Goal: Task Accomplishment & Management: Use online tool/utility

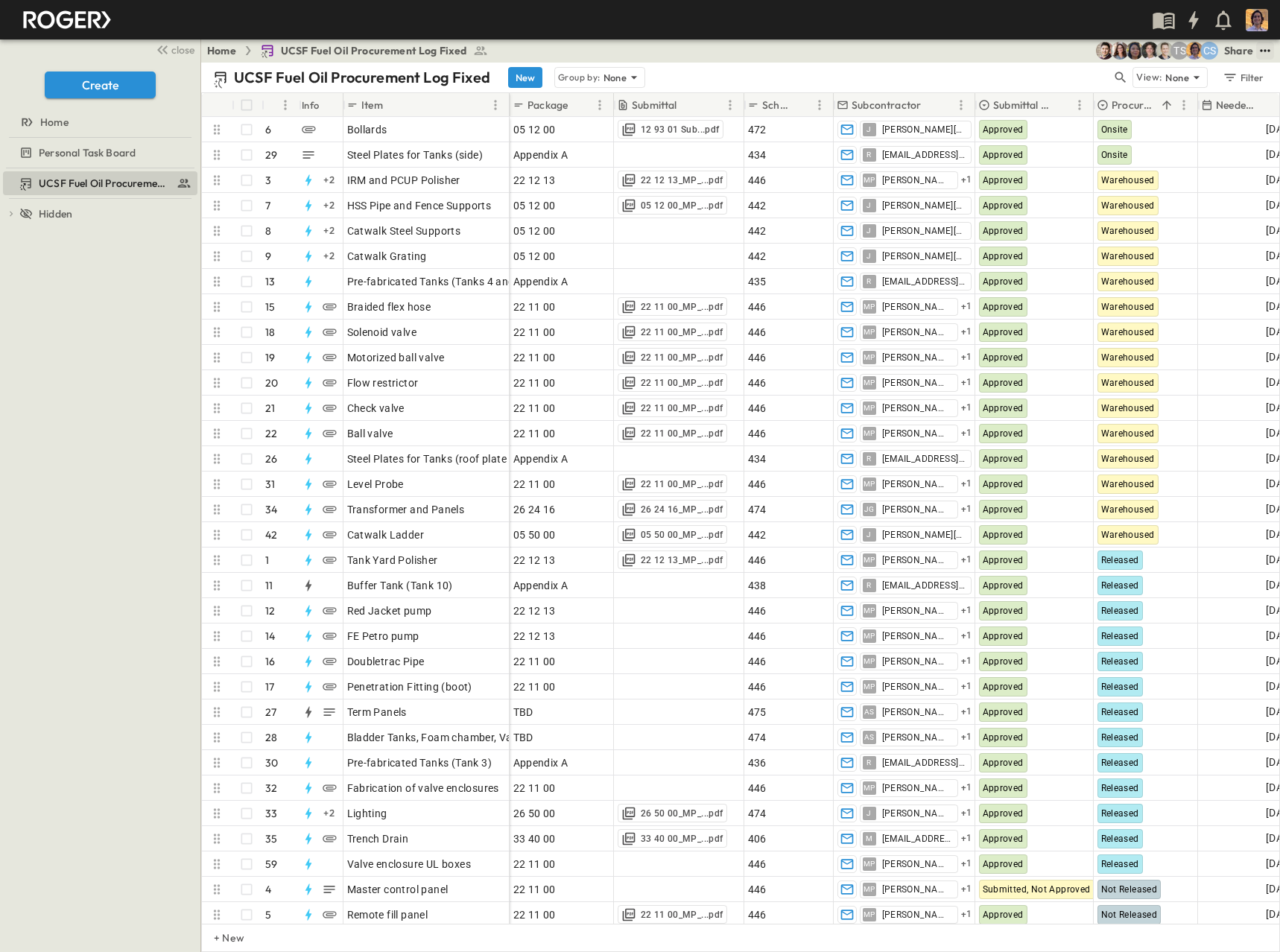
click at [1262, 56] on icon "test" at bounding box center [1264, 50] width 15 height 15
click at [1263, 49] on icon "test" at bounding box center [1264, 50] width 15 height 15
click at [1273, 51] on button "test" at bounding box center [1265, 51] width 18 height 18
click at [1213, 262] on span "Upload schedule" at bounding box center [1225, 265] width 82 height 15
click at [0, 0] on input "Upload schedule" at bounding box center [0, 0] width 0 height 0
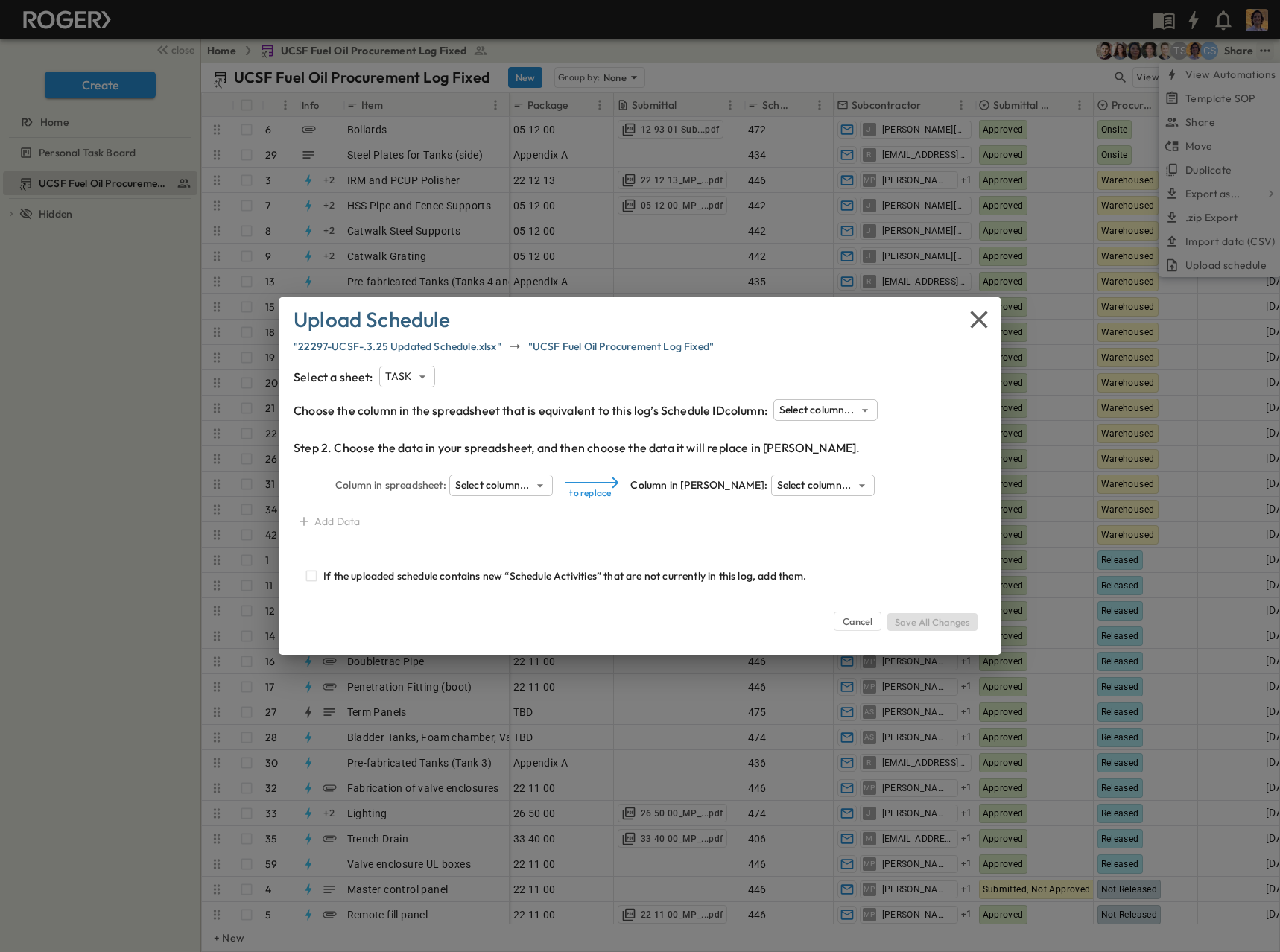
click at [791, 416] on body "close Create Home Personal Task Board UCSF Fuel Oil Procurement Log Fixed To pi…" at bounding box center [640, 476] width 1280 height 952
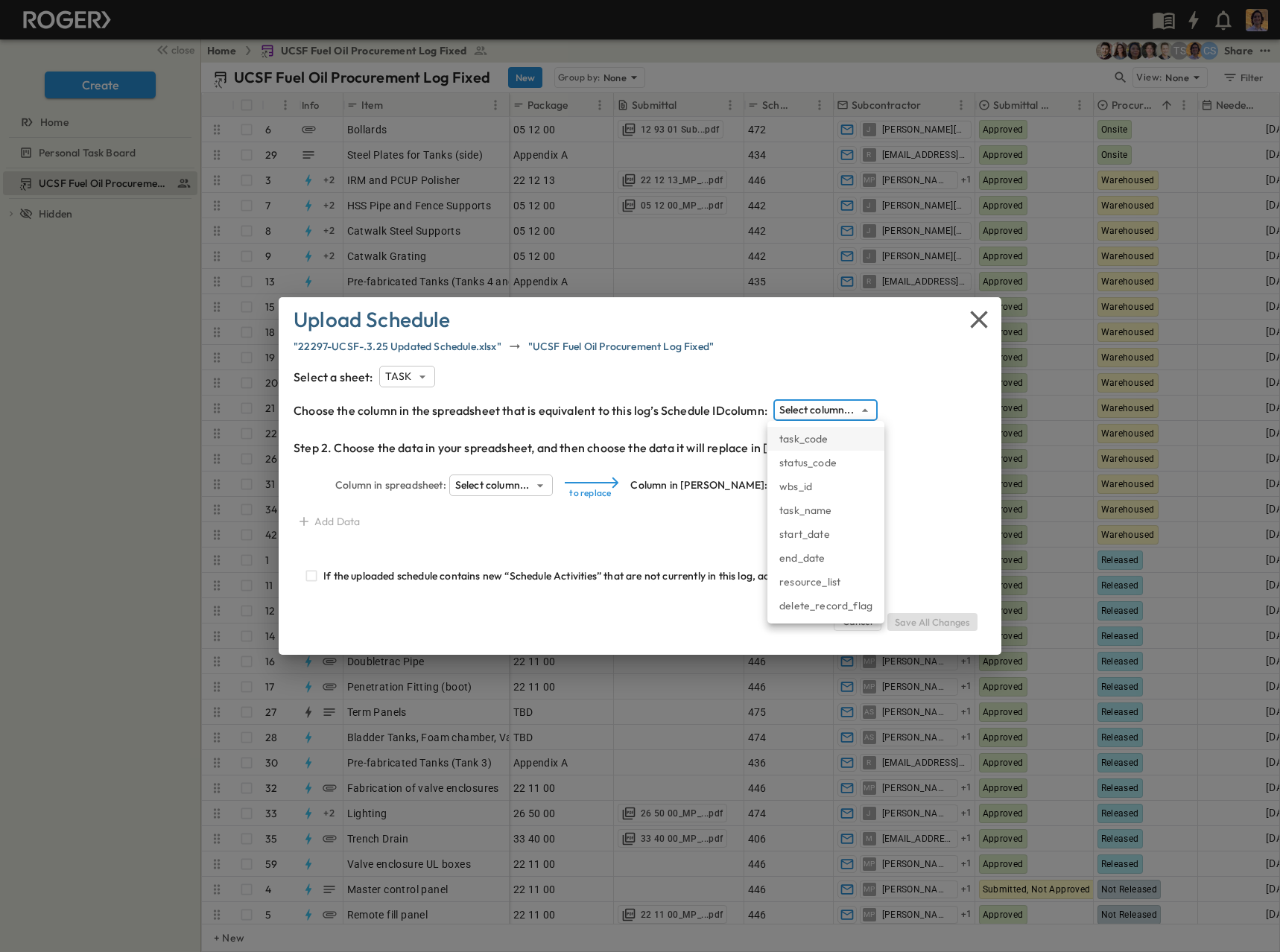
click at [807, 437] on li "task_code" at bounding box center [825, 439] width 117 height 24
type input "*********"
click at [483, 477] on body "close Create Home Personal Task Board UCSF Fuel Oil Procurement Log Fixed To pi…" at bounding box center [640, 476] width 1280 height 952
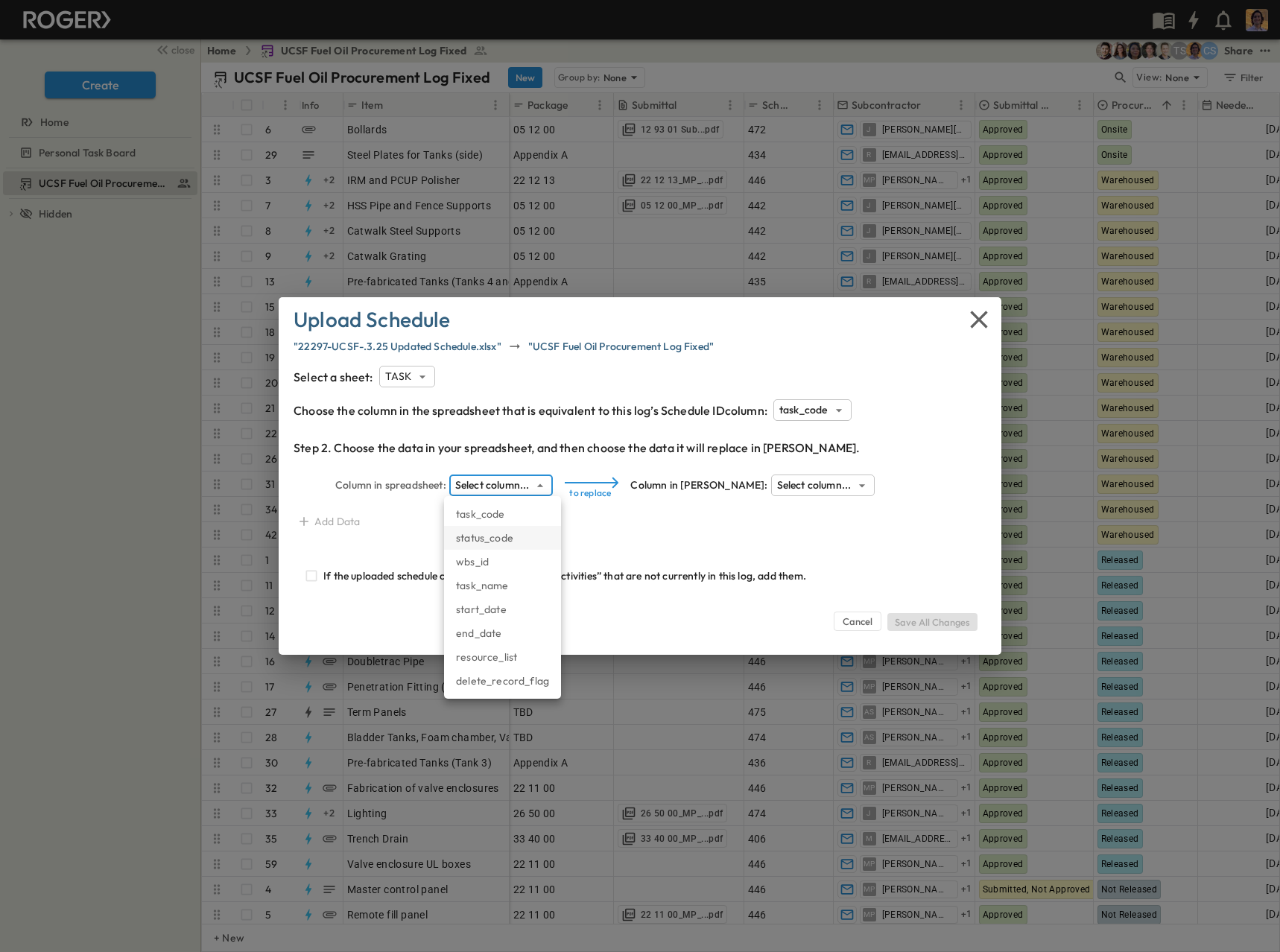
click at [527, 538] on li "status_code" at bounding box center [502, 538] width 117 height 24
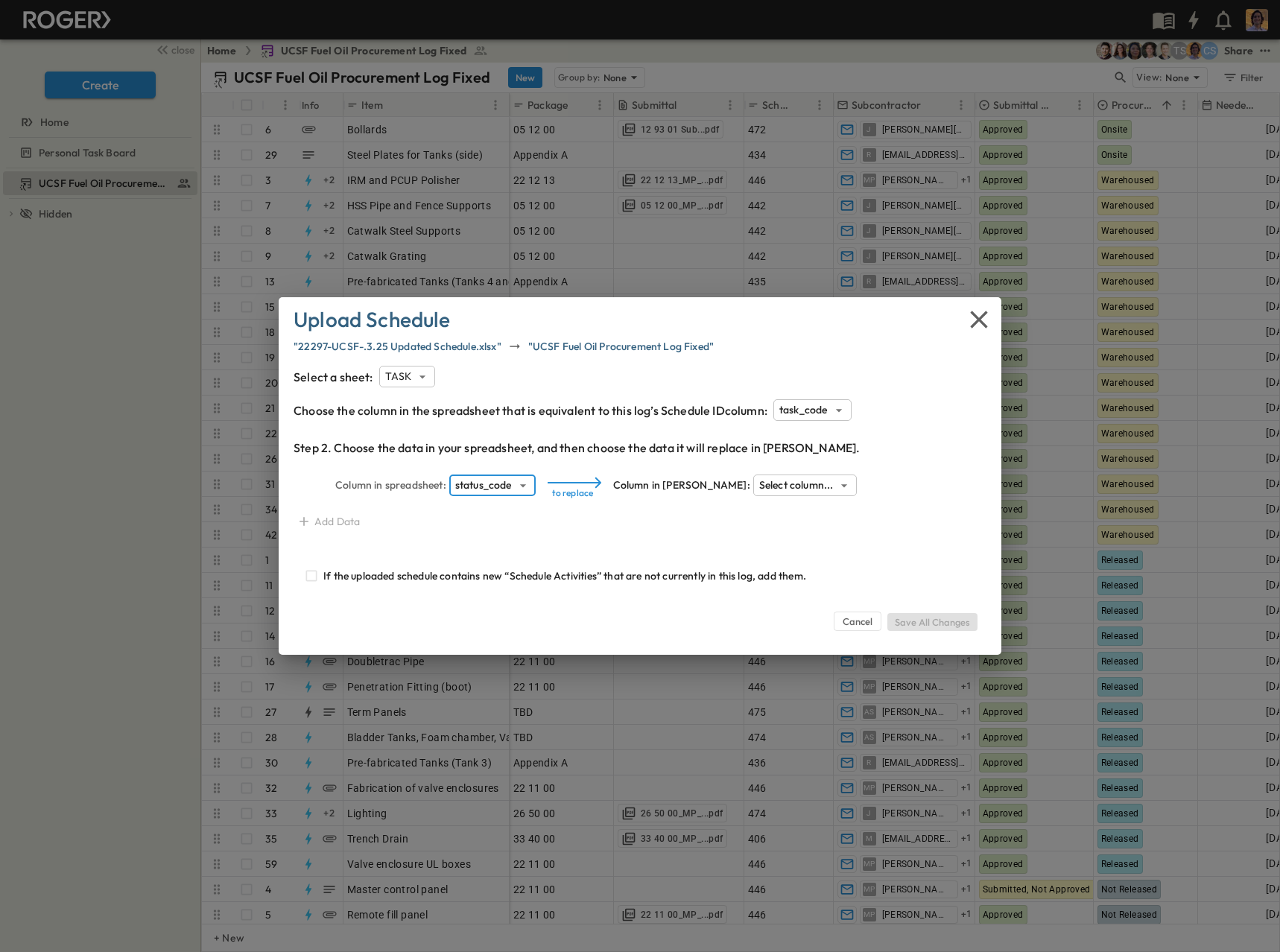
click at [527, 526] on li "status_code" at bounding box center [502, 519] width 88 height 13
click at [512, 487] on body "close Create Home Personal Task Board UCSF Fuel Oil Procurement Log Fixed To pi…" at bounding box center [640, 476] width 1280 height 952
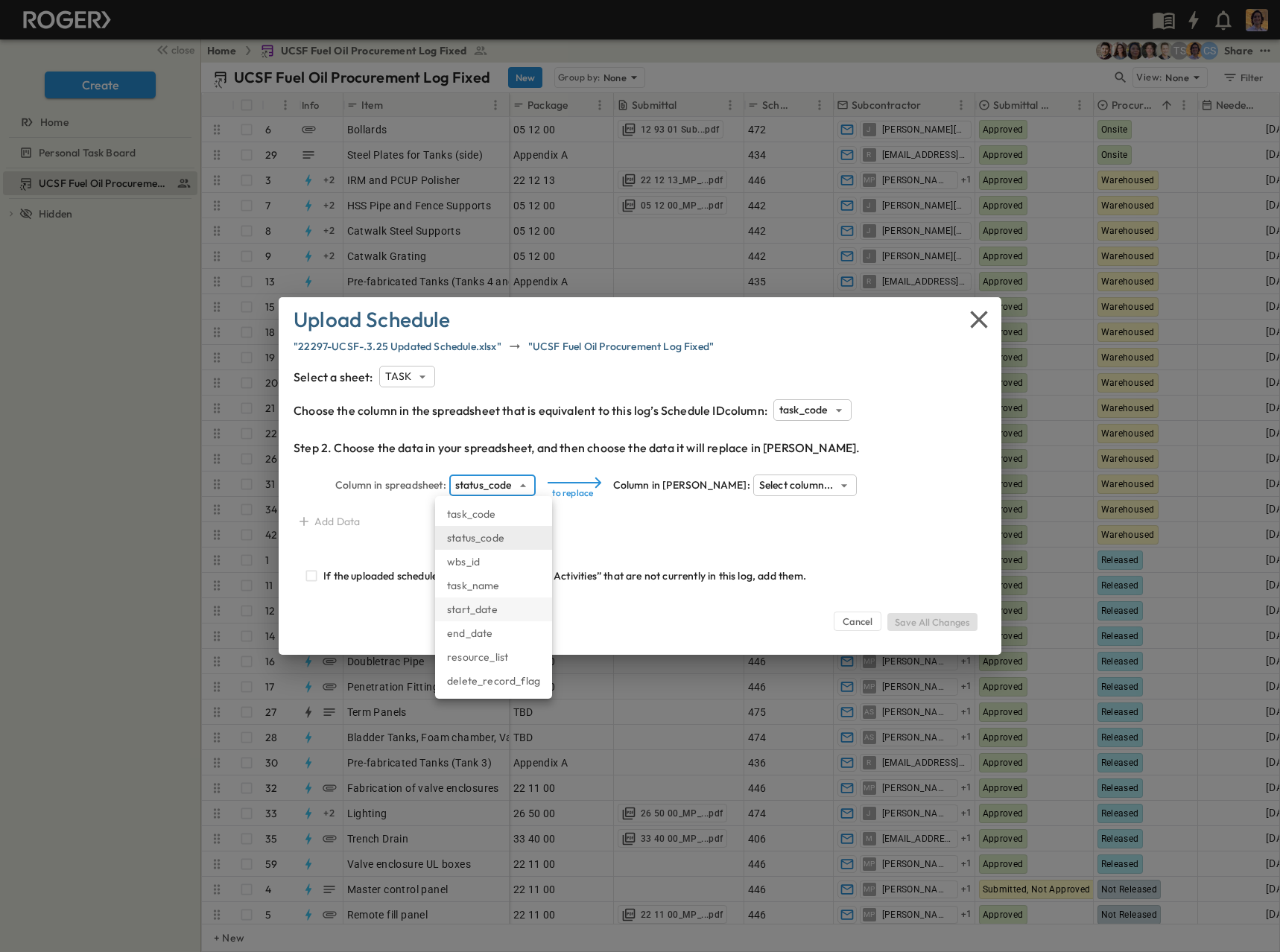
click at [496, 614] on li "start_date" at bounding box center [493, 610] width 117 height 24
type input "**********"
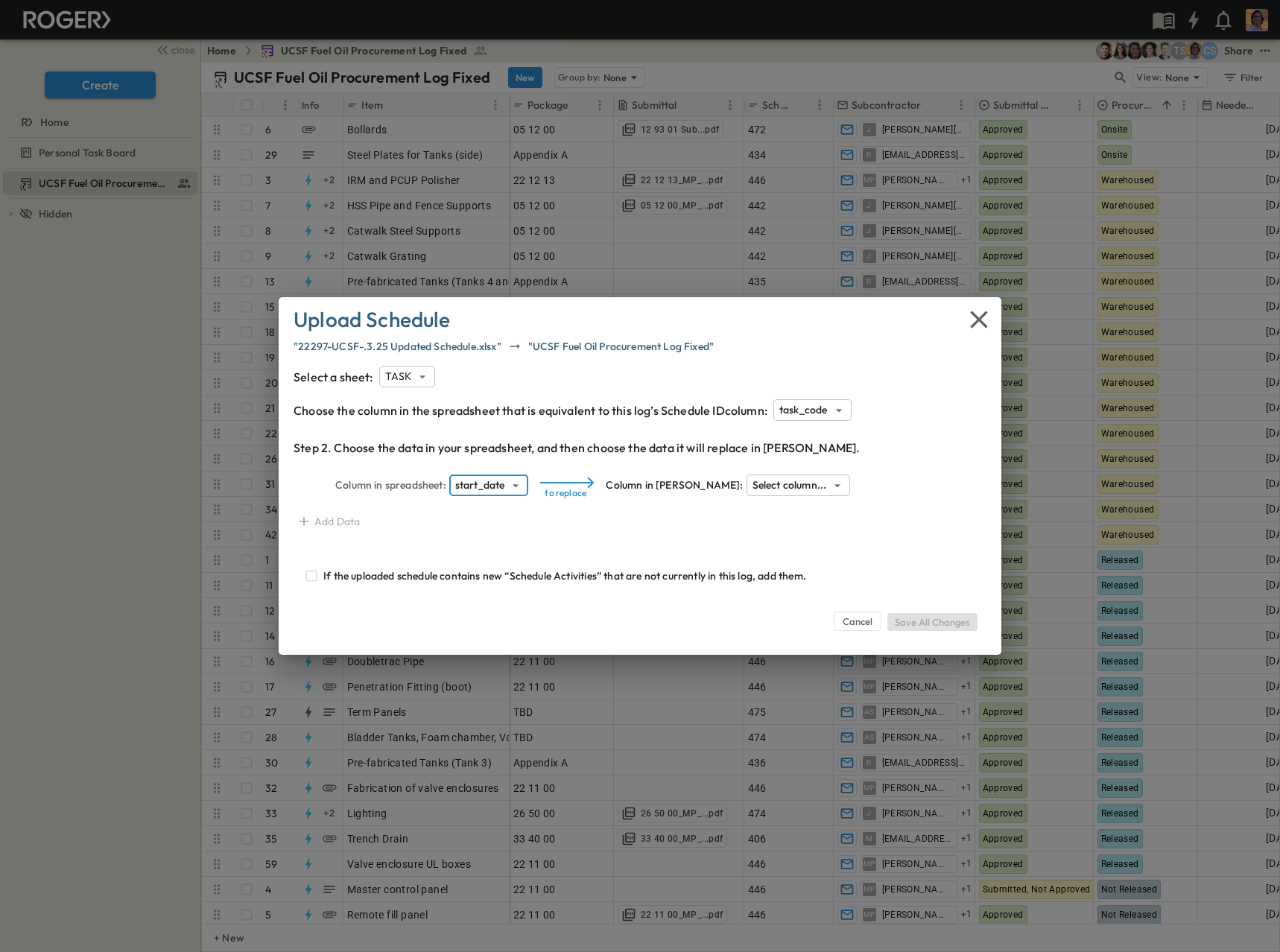
click at [713, 482] on body "close Create Home Personal Task Board UCSF Fuel Oil Procurement Log Fixed To pi…" at bounding box center [640, 476] width 1280 height 952
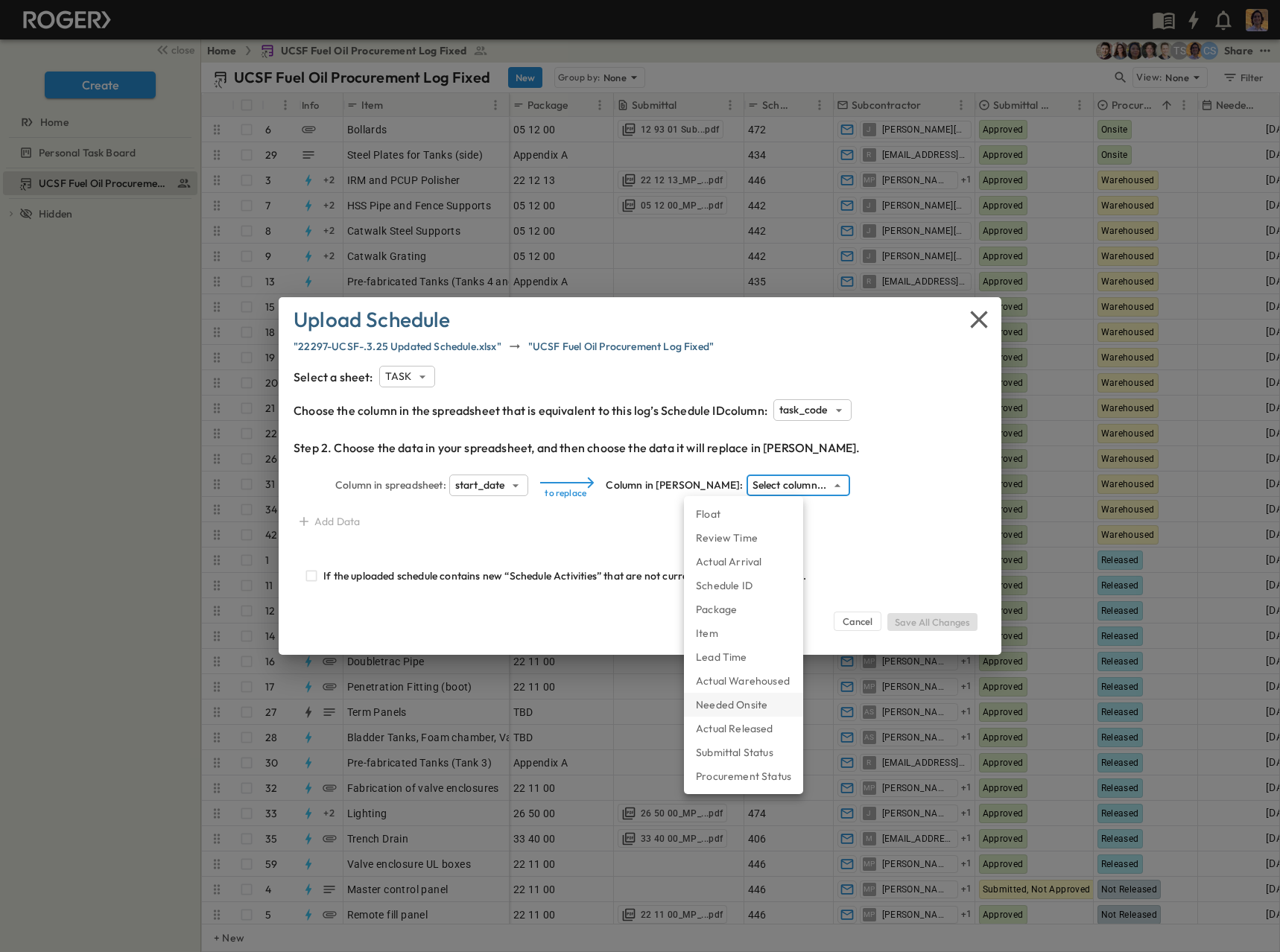
click at [748, 704] on li "Needed Onsite" at bounding box center [743, 704] width 119 height 24
type input "**********"
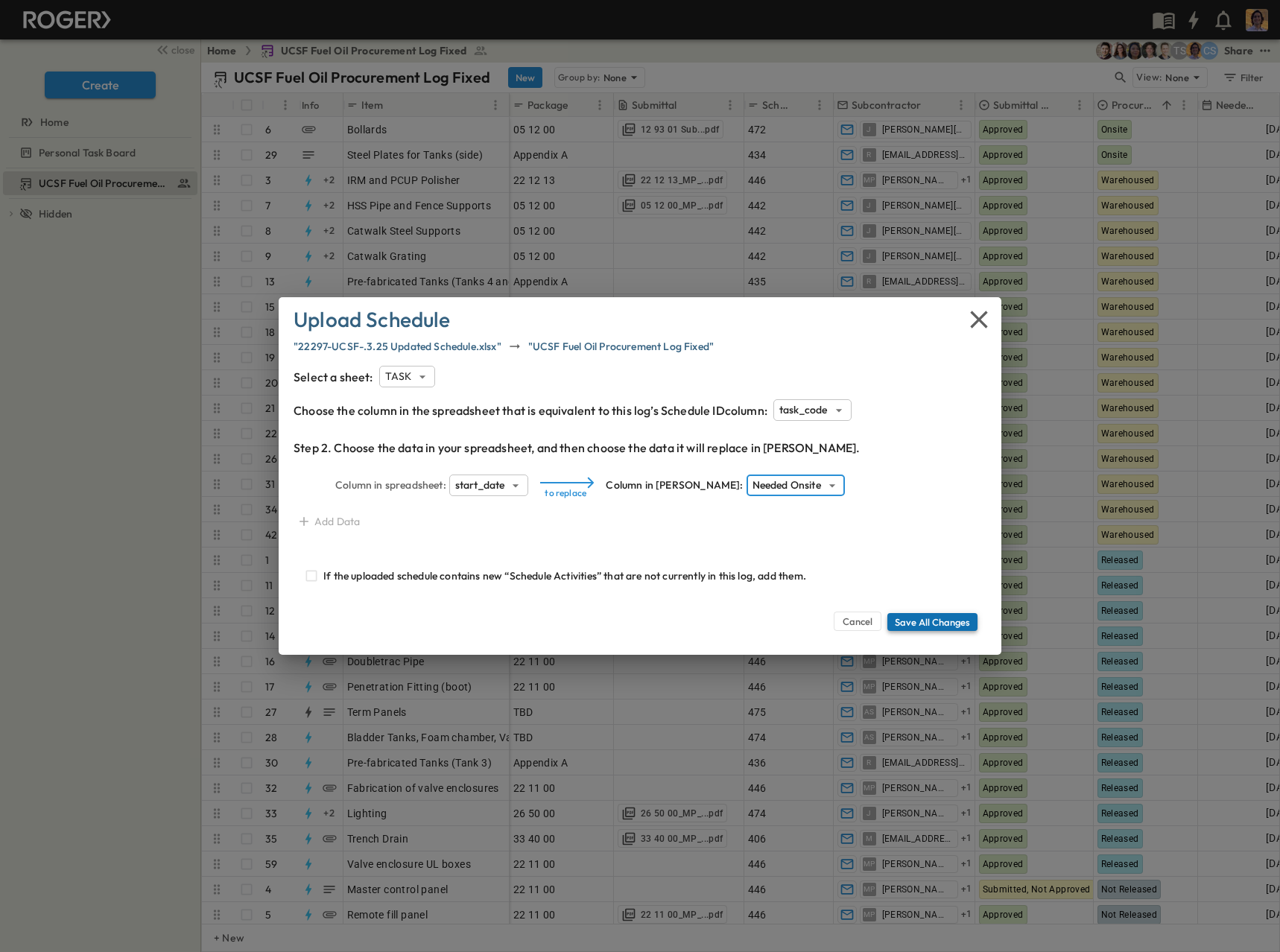
click at [913, 626] on button "Save All Changes" at bounding box center [932, 622] width 91 height 18
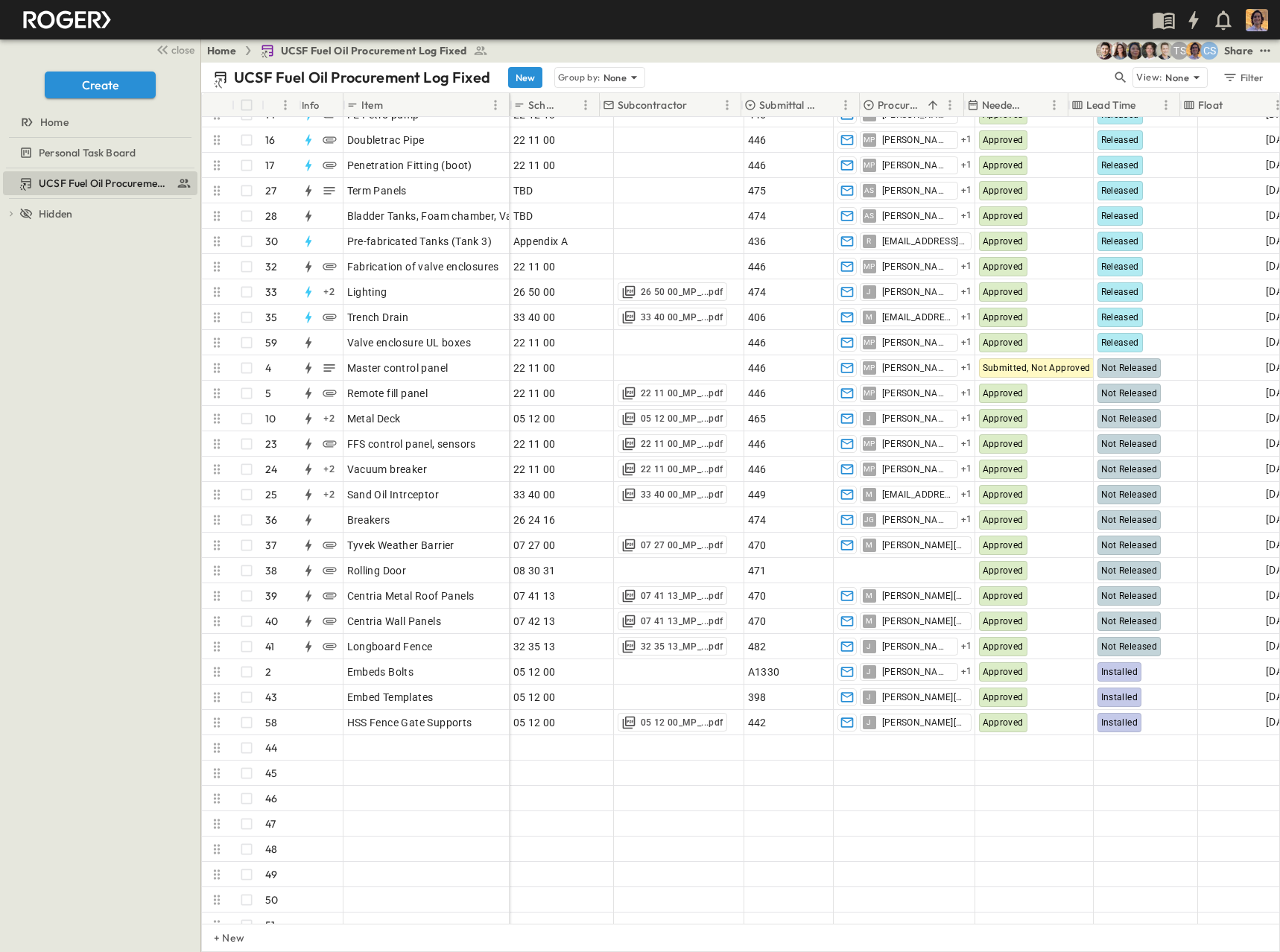
scroll to position [521, 234]
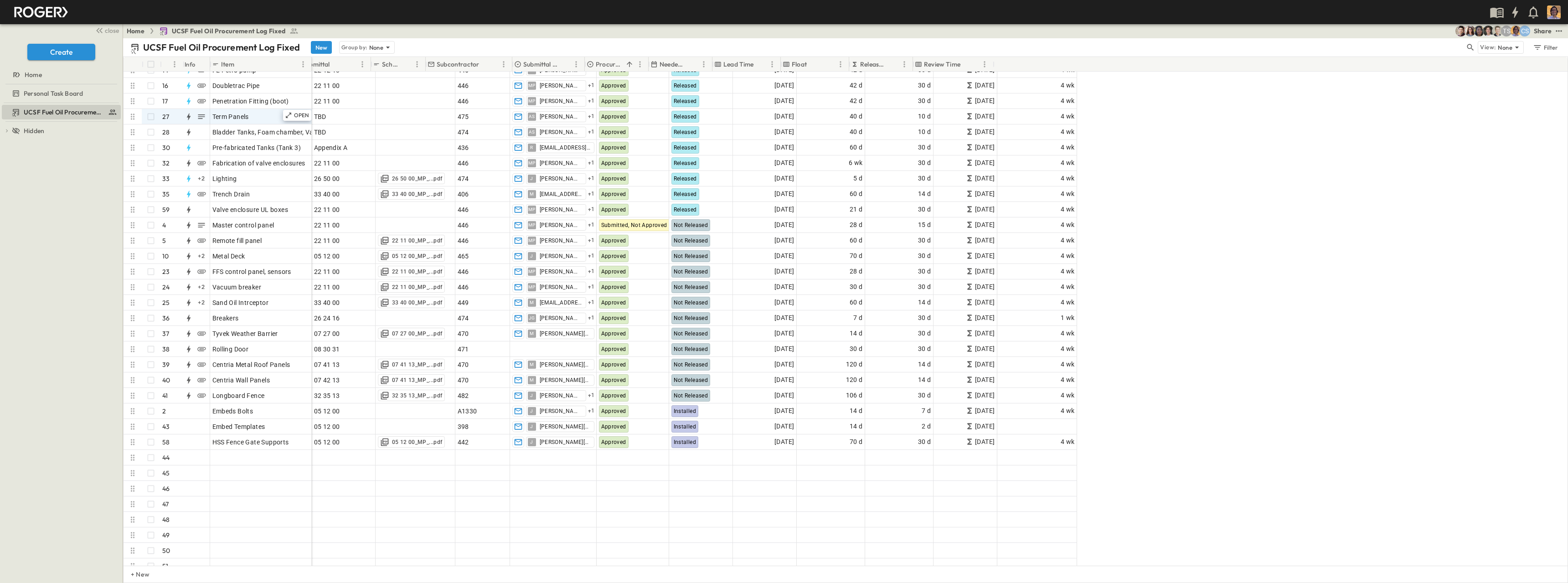
scroll to position [319, 0]
